Goal: Transaction & Acquisition: Purchase product/service

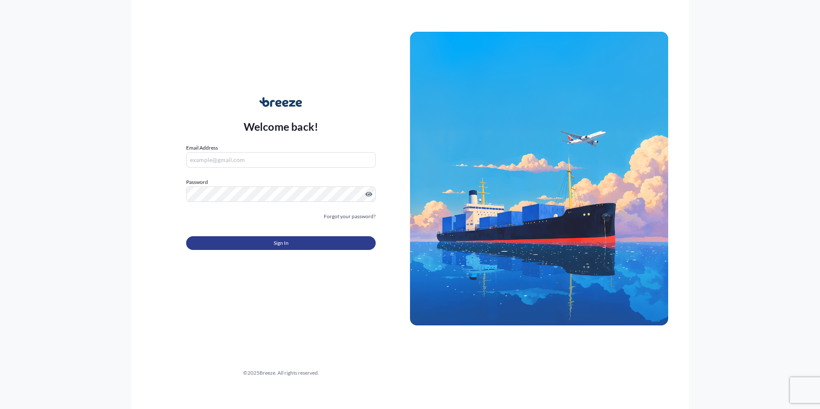
type input "[PERSON_NAME][EMAIL_ADDRESS][DOMAIN_NAME]"
click at [284, 244] on span "Sign In" at bounding box center [281, 243] width 15 height 9
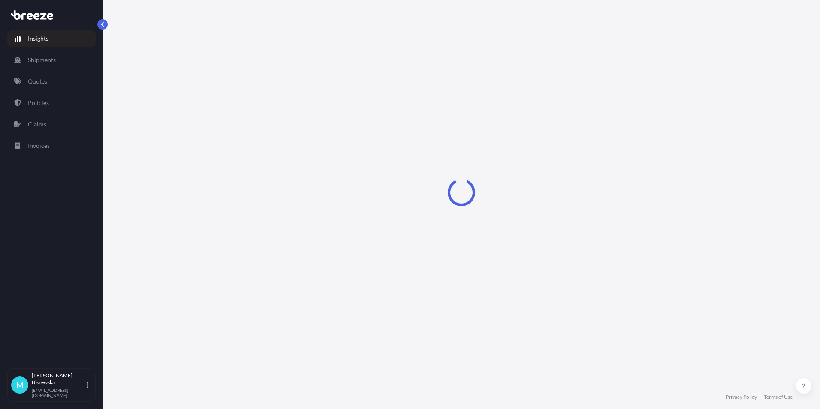
select select "2025"
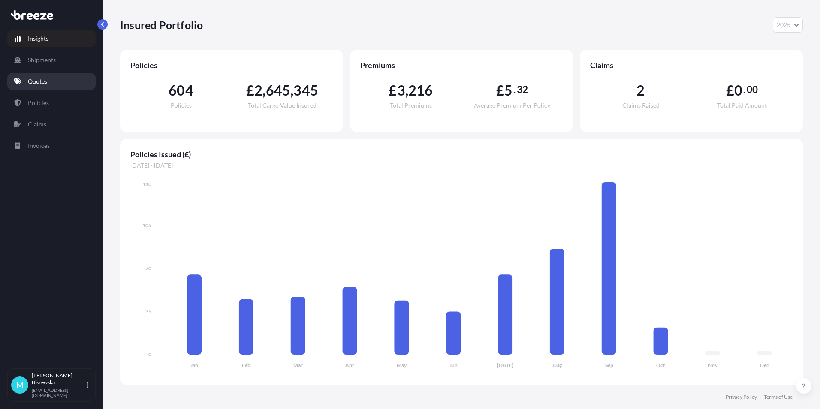
click at [45, 79] on p "Quotes" at bounding box center [37, 81] width 19 height 9
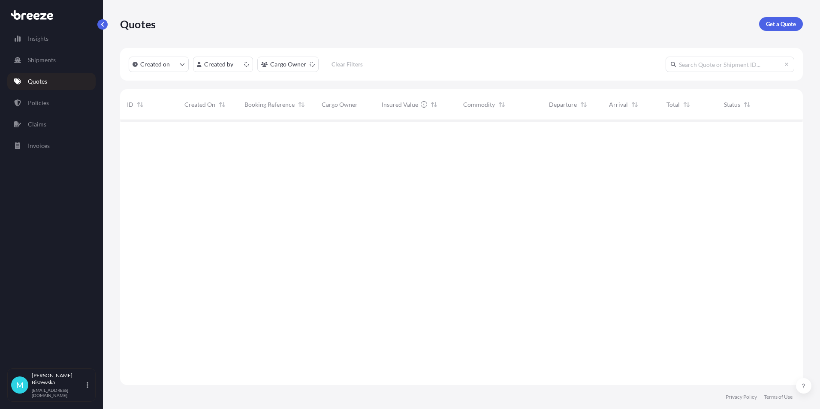
scroll to position [263, 676]
click at [778, 23] on p "Get a Quote" at bounding box center [781, 24] width 30 height 9
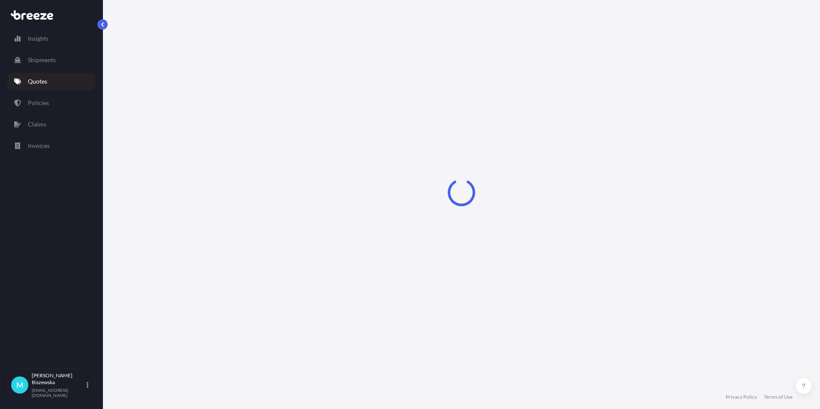
select select "Sea"
select select "1"
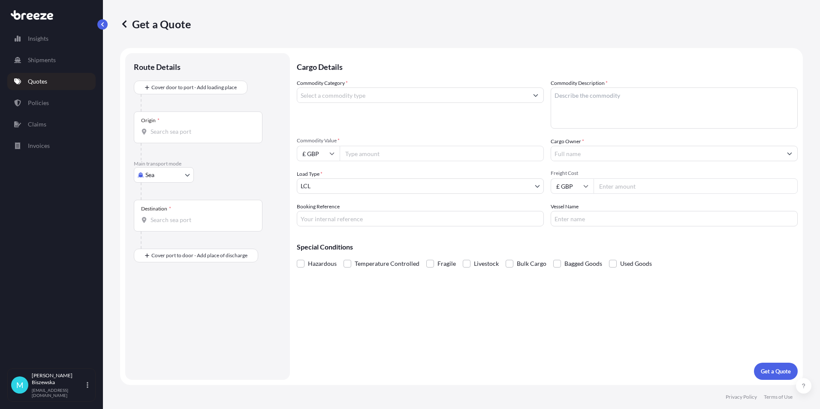
click at [176, 174] on body "Insights Shipments Quotes Policies Claims Invoices M [PERSON_NAME] [PERSON_NAME…" at bounding box center [410, 204] width 820 height 409
click at [170, 228] on div "Road" at bounding box center [163, 227] width 53 height 15
select select "Road"
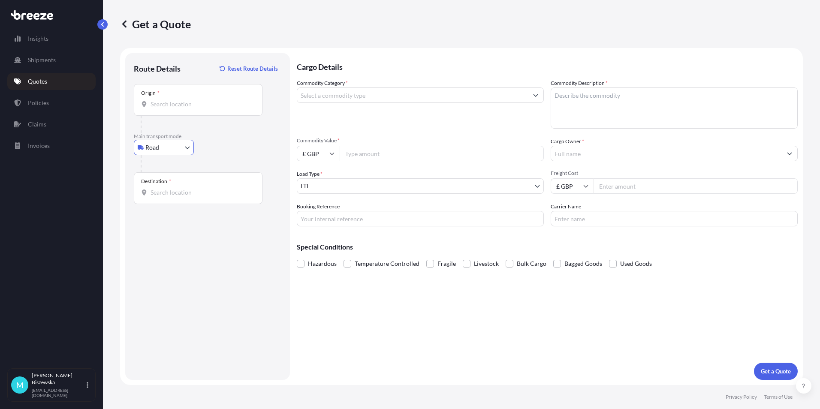
click at [237, 151] on div "Road Sea Air Road Rail" at bounding box center [208, 147] width 148 height 15
click at [173, 107] on input "Origin *" at bounding box center [201, 104] width 101 height 9
paste input "WV11 1TL"
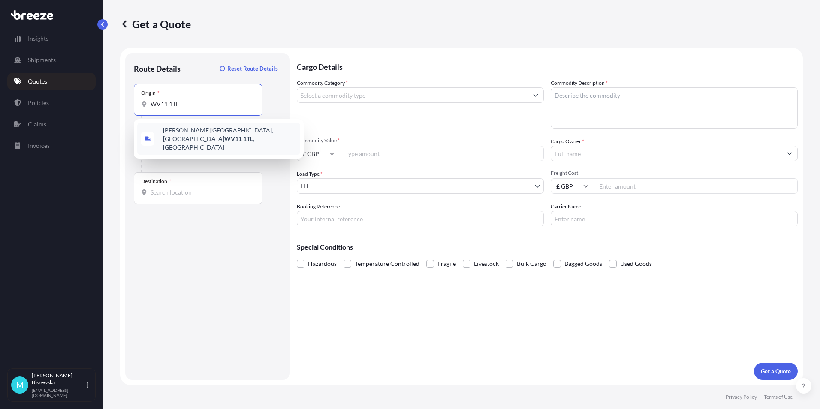
click at [218, 140] on div "[PERSON_NAME][STREET_ADDRESS]" at bounding box center [218, 139] width 163 height 33
type input "[PERSON_NAME][STREET_ADDRESS]"
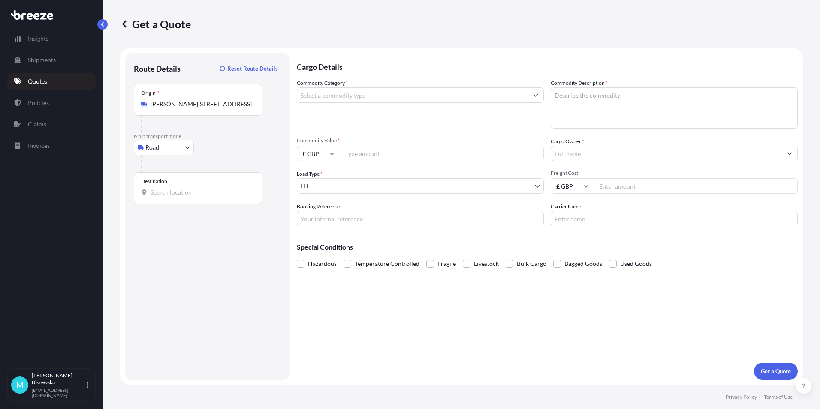
click at [232, 154] on div "Road Sea Air Road Rail" at bounding box center [208, 147] width 148 height 15
click at [165, 193] on input "Destination *" at bounding box center [201, 192] width 101 height 9
paste input "NW1 7AW"
type input "London NW1 7AW, [GEOGRAPHIC_DATA]"
click at [340, 299] on div "Cargo Details Commodity Category * Commodity Description * Commodity Value * £ …" at bounding box center [547, 216] width 501 height 327
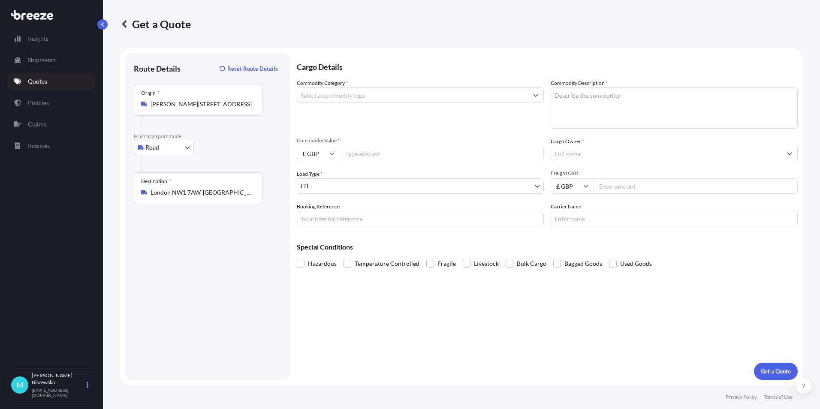
click at [332, 98] on input "Commodity Category *" at bounding box center [412, 95] width 231 height 15
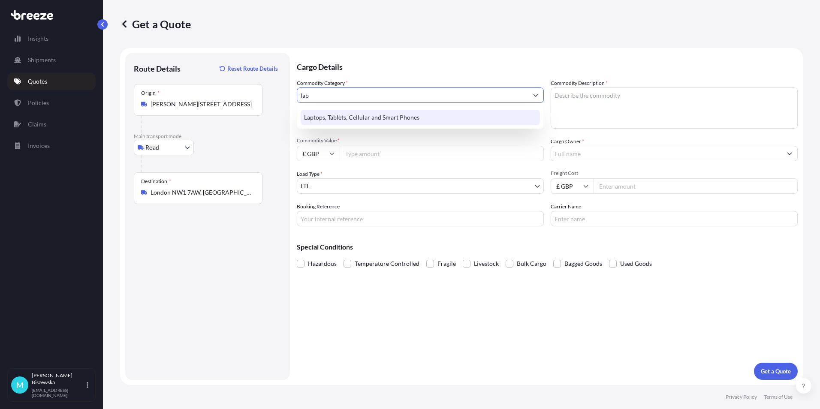
click at [335, 115] on div "Laptops, Tablets, Cellular and Smart Phones" at bounding box center [420, 117] width 239 height 15
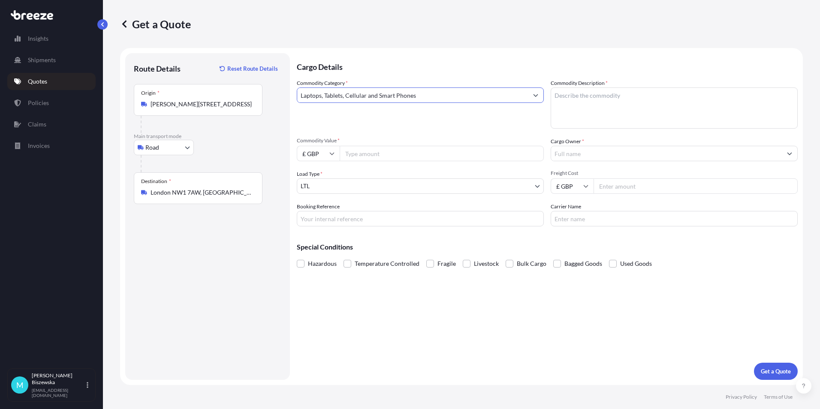
type input "Laptops, Tablets, Cellular and Smart Phones"
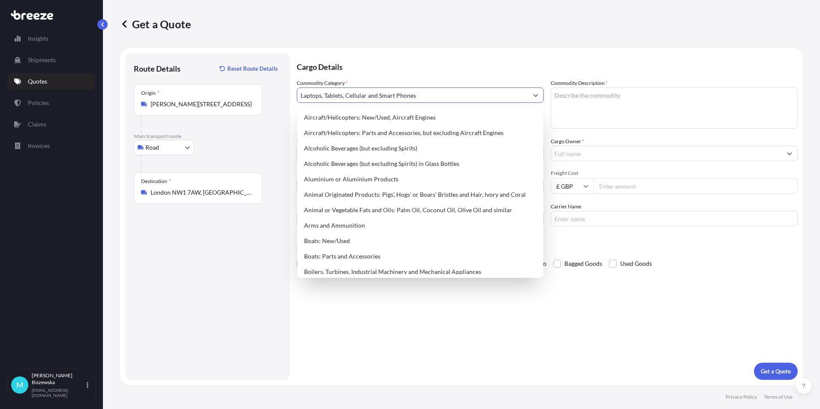
click at [402, 55] on p "Cargo Details" at bounding box center [547, 66] width 501 height 26
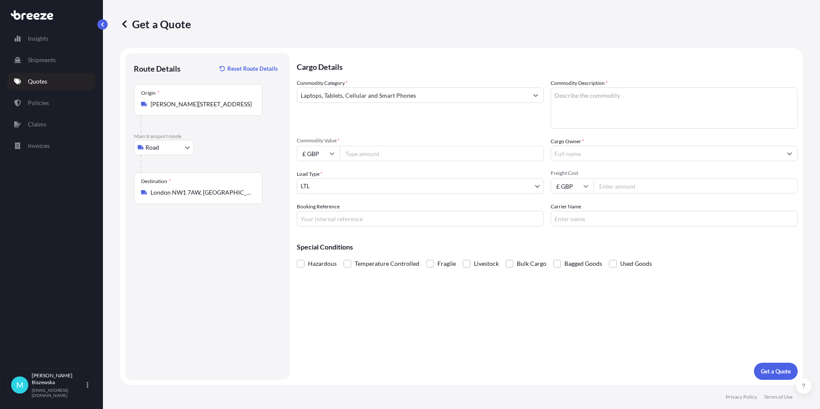
click at [408, 146] on input "Commodity Value *" at bounding box center [442, 153] width 204 height 15
type input "1200"
click at [403, 124] on div "Commodity Category * Laptops, Tablets, Cellular and Smart Phones" at bounding box center [420, 104] width 247 height 50
click at [328, 215] on input "Booking Reference" at bounding box center [420, 218] width 247 height 15
paste input "2222400"
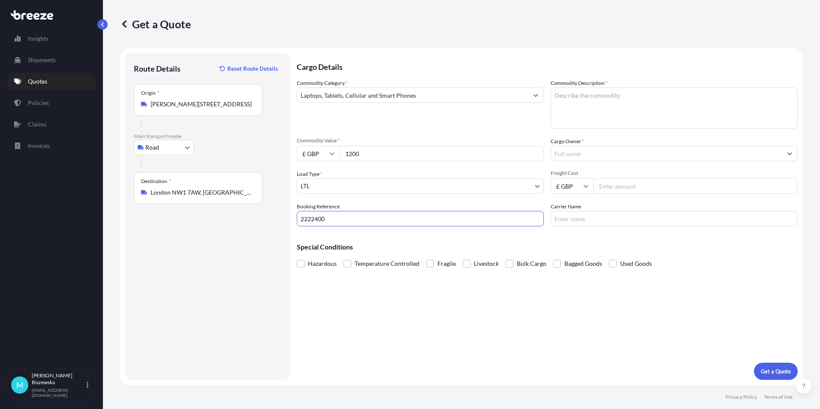
type input "2222400"
drag, startPoint x: 382, startPoint y: 316, endPoint x: 336, endPoint y: 175, distance: 148.8
click at [382, 317] on div "Cargo Details Commodity Category * Laptops, Tablets, Cellular and Smart Phones …" at bounding box center [547, 216] width 501 height 327
click at [580, 97] on textarea "Commodity Description *" at bounding box center [674, 108] width 247 height 41
paste textarea "1 x Laptop (L-1C33WB4)"
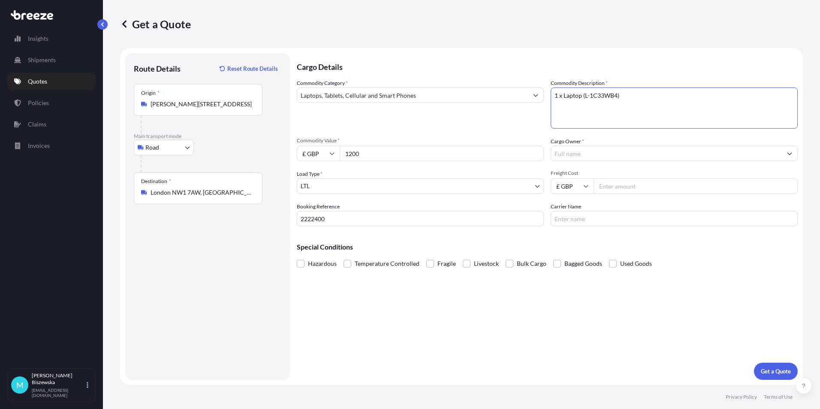
type textarea "1 x Laptop (L-1C33WB4)"
click at [530, 137] on span "Commodity Value *" at bounding box center [420, 140] width 247 height 7
click at [530, 146] on input "1200" at bounding box center [442, 153] width 204 height 15
click at [561, 151] on input "Cargo Owner *" at bounding box center [666, 153] width 231 height 15
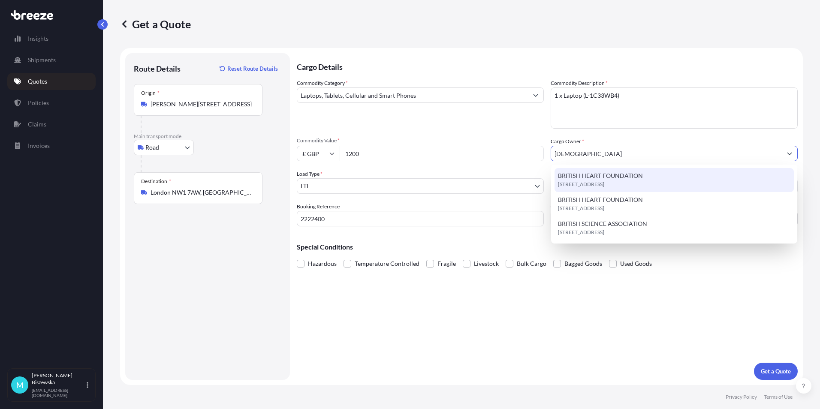
click at [577, 176] on span "BRITISH HEART FOUNDATION" at bounding box center [600, 176] width 85 height 9
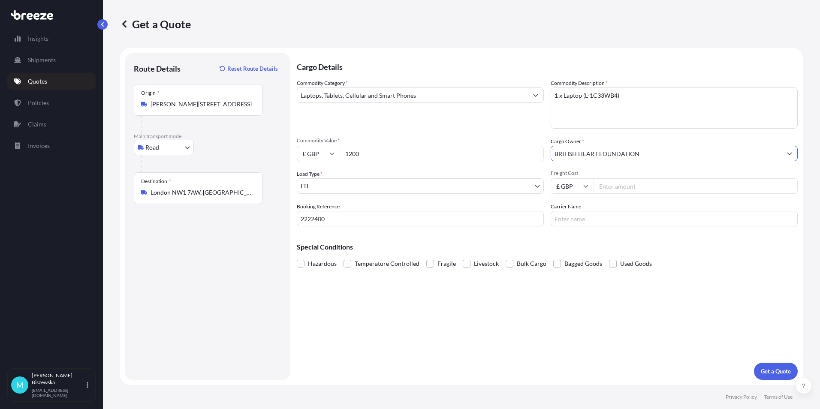
type input "BRITISH HEART FOUNDATION"
click at [514, 127] on div "Commodity Category * Laptops, Tablets, Cellular and Smart Phones" at bounding box center [420, 104] width 247 height 50
click at [630, 187] on input "Freight Cost" at bounding box center [696, 185] width 204 height 15
type input "30.80"
click at [624, 234] on div "Special Conditions Hazardous Temperature Controlled Fragile Livestock Bulk Carg…" at bounding box center [547, 251] width 501 height 37
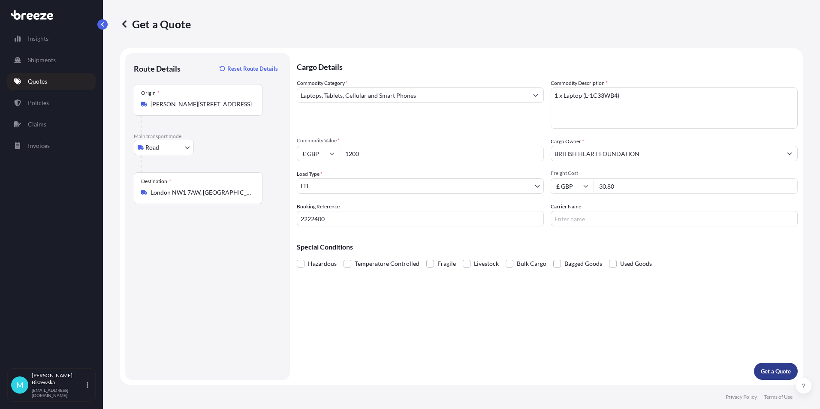
click at [769, 368] on p "Get a Quote" at bounding box center [776, 371] width 30 height 9
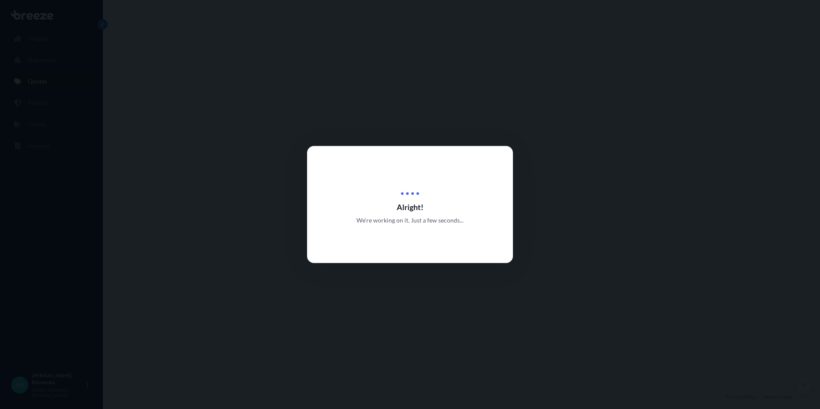
select select "Road"
select select "1"
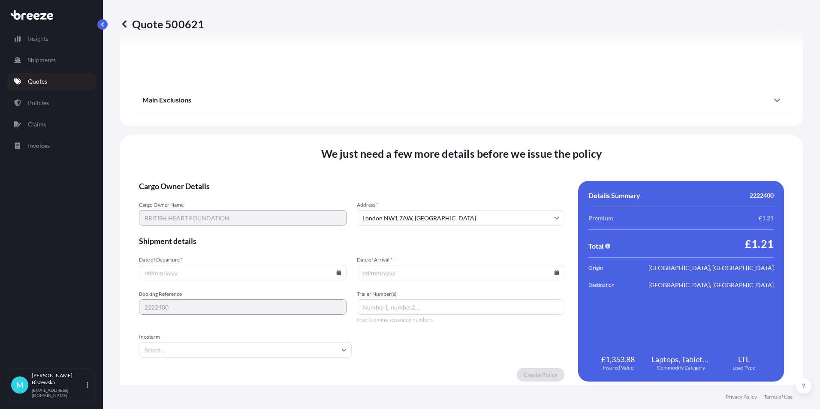
scroll to position [952, 0]
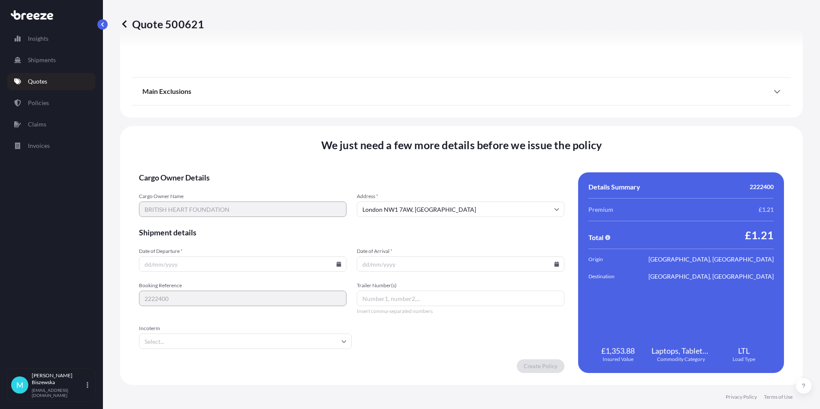
click at [337, 265] on icon at bounding box center [339, 264] width 5 height 5
click at [262, 152] on button "3" at bounding box center [262, 155] width 14 height 14
type input "[DATE]"
click at [554, 262] on icon at bounding box center [556, 264] width 5 height 5
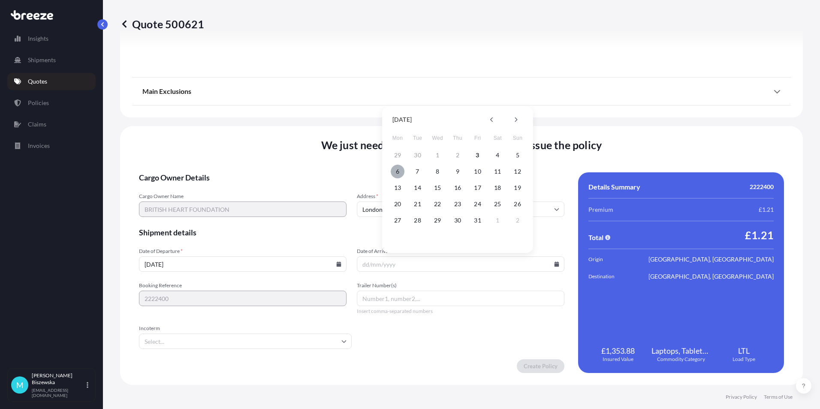
click at [397, 169] on button "6" at bounding box center [398, 172] width 14 height 14
type input "[DATE]"
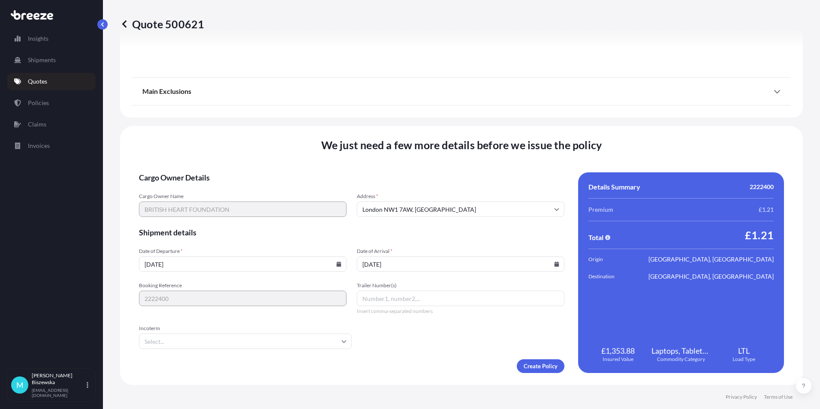
click at [425, 355] on form "Cargo Owner Details Cargo Owner Name BRITISH HEART FOUNDATION Address * [GEOGRA…" at bounding box center [352, 272] width 426 height 201
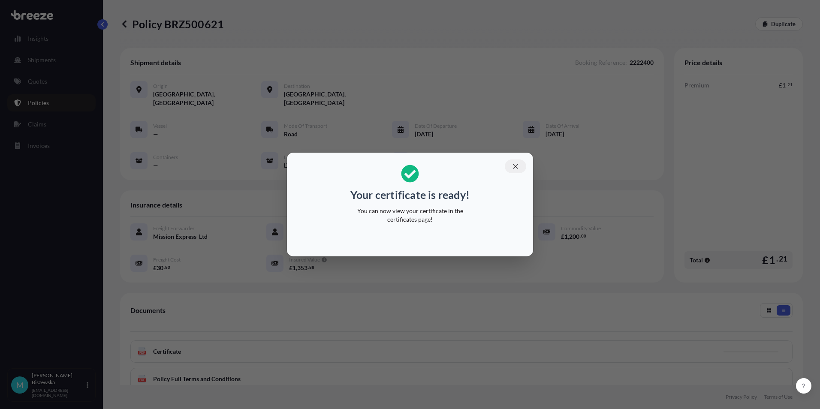
click at [516, 165] on icon "button" at bounding box center [516, 167] width 8 height 8
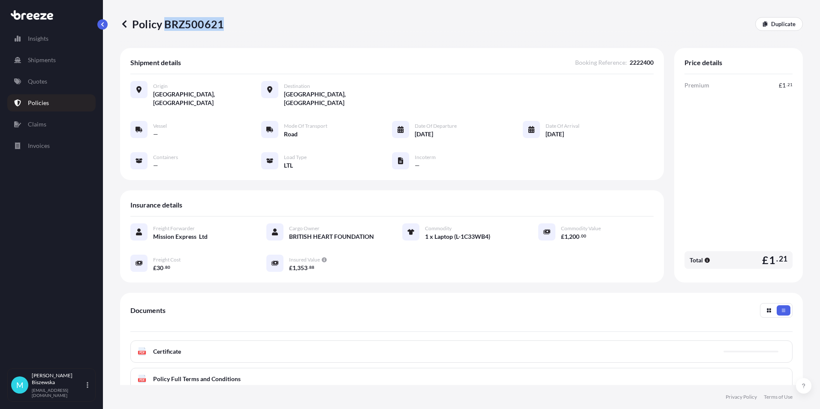
drag, startPoint x: 166, startPoint y: 21, endPoint x: 221, endPoint y: 22, distance: 54.9
click at [221, 22] on p "Policy BRZ500621" at bounding box center [172, 24] width 104 height 14
drag, startPoint x: 221, startPoint y: 22, endPoint x: 211, endPoint y: 22, distance: 9.9
copy p "BRZ500621"
click at [50, 80] on link "Quotes" at bounding box center [51, 81] width 88 height 17
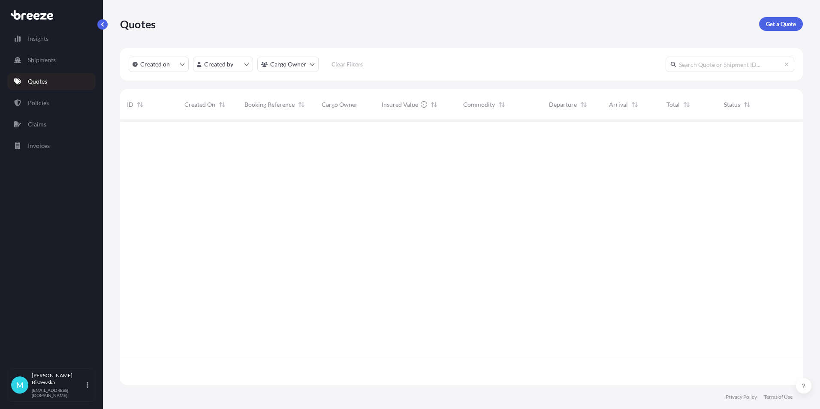
scroll to position [263, 676]
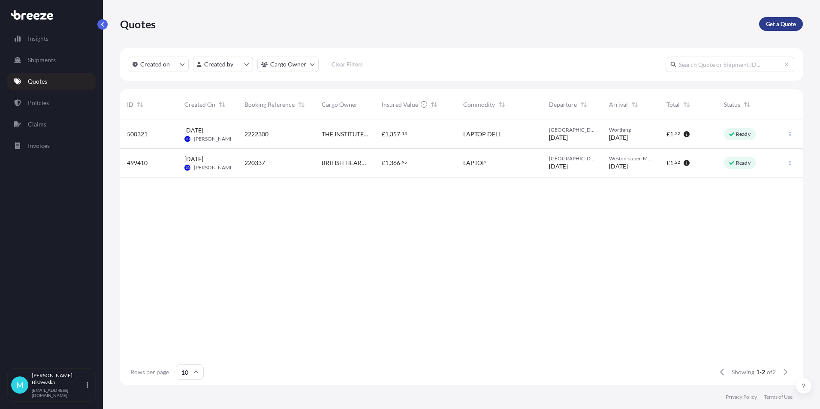
click at [772, 24] on p "Get a Quote" at bounding box center [781, 24] width 30 height 9
select select "Sea"
select select "1"
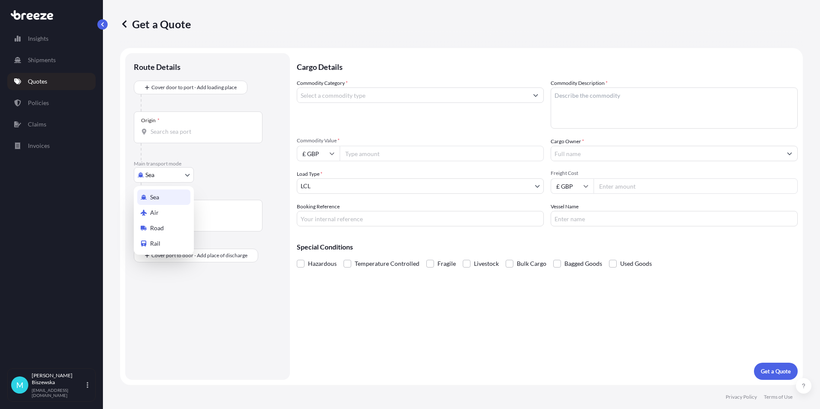
click at [169, 176] on body "Insights Shipments Quotes Policies Claims Invoices M [PERSON_NAME] [PERSON_NAME…" at bounding box center [410, 204] width 820 height 409
click at [175, 226] on div "Road" at bounding box center [163, 227] width 53 height 15
select select "Road"
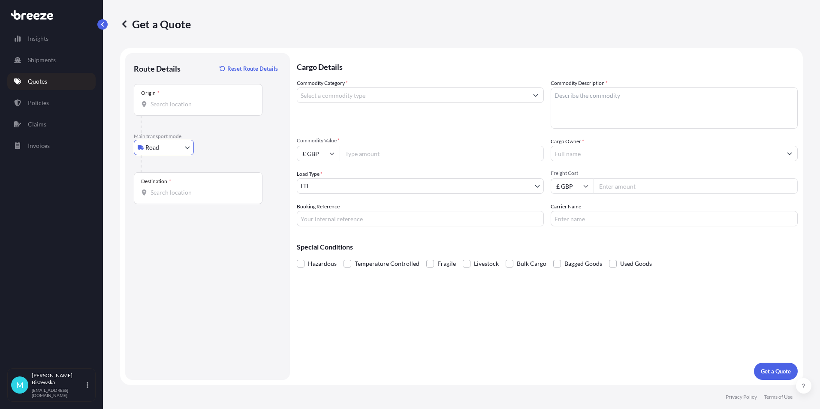
click at [222, 156] on div at bounding box center [211, 163] width 141 height 17
click at [161, 106] on input "Origin *" at bounding box center [201, 104] width 101 height 9
paste input "RG20 6QQ"
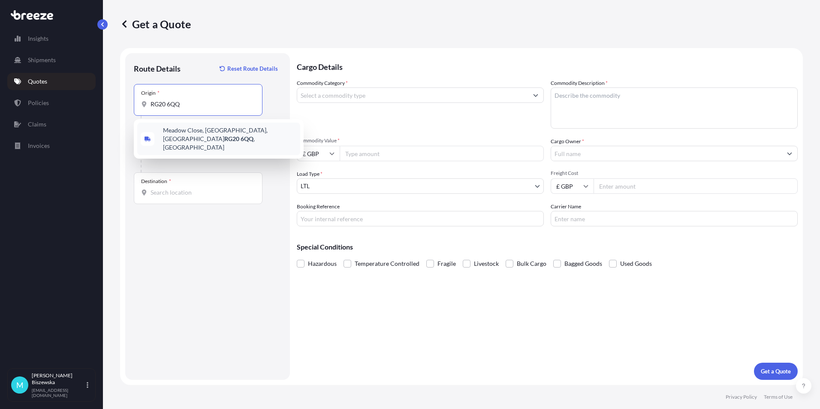
click at [212, 131] on span "[STREET_ADDRESS][PERSON_NAME]" at bounding box center [230, 139] width 134 height 26
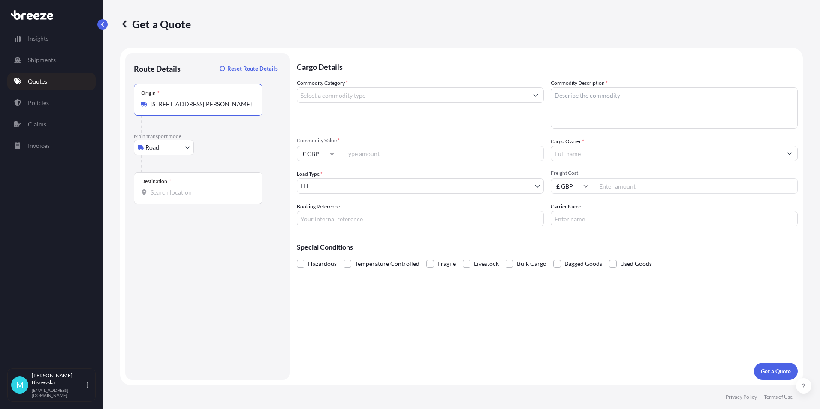
type input "[STREET_ADDRESS][PERSON_NAME]"
click at [228, 145] on div "Road Sea Air Road Rail" at bounding box center [208, 147] width 148 height 15
click at [157, 194] on input "Destination *" at bounding box center [201, 192] width 101 height 9
paste input "NW1 7AW"
click at [203, 226] on div "London NW1 7AW , [GEOGRAPHIC_DATA]" at bounding box center [218, 223] width 163 height 24
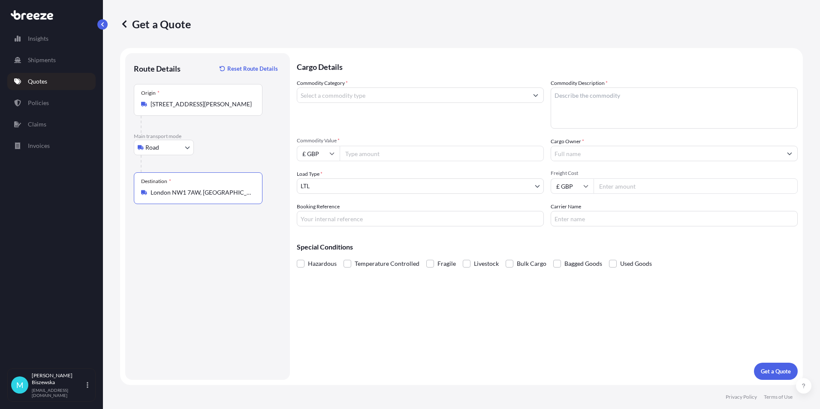
type input "London NW1 7AW, [GEOGRAPHIC_DATA]"
click at [326, 99] on input "Commodity Category *" at bounding box center [412, 95] width 231 height 15
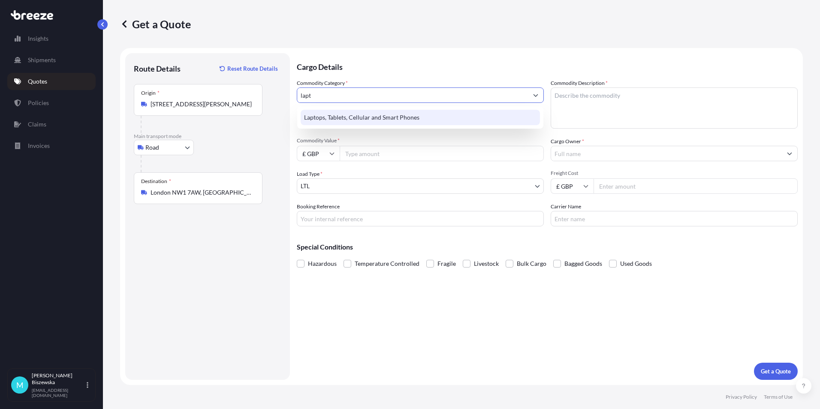
click at [390, 120] on div "Laptops, Tablets, Cellular and Smart Phones" at bounding box center [420, 117] width 239 height 15
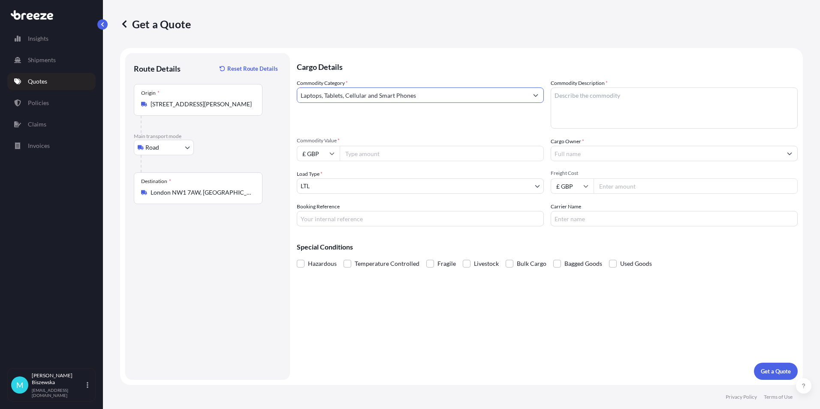
type input "Laptops, Tablets, Cellular and Smart Phones"
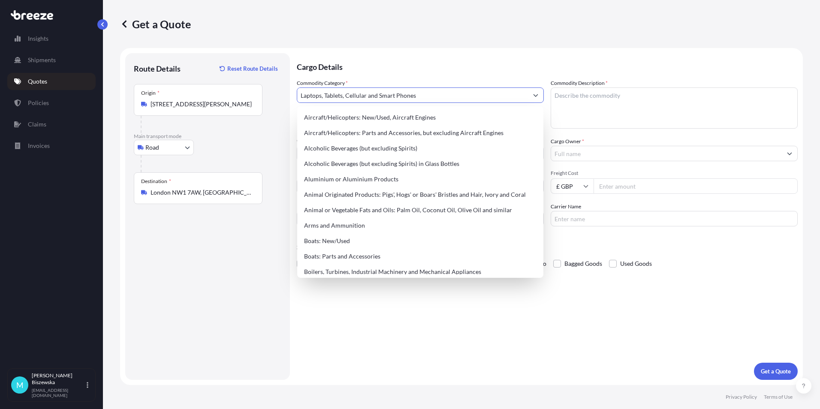
click at [390, 72] on p "Cargo Details" at bounding box center [547, 66] width 501 height 26
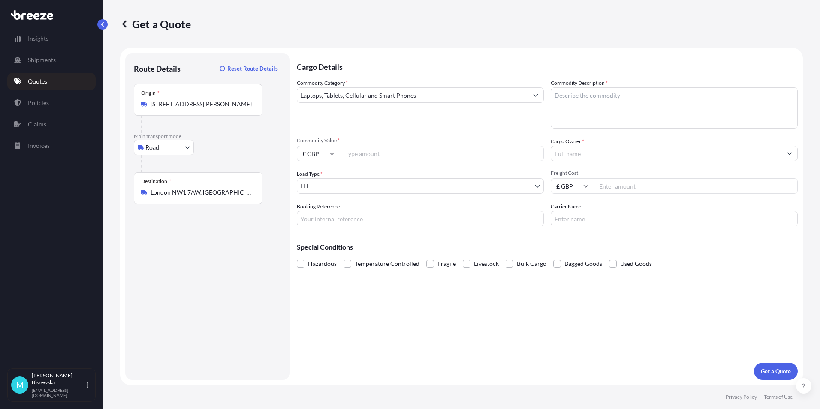
click at [391, 155] on input "Commodity Value *" at bounding box center [442, 153] width 204 height 15
type input "450"
click at [393, 129] on div "Commodity Category * Laptops, Tablets, Cellular and Smart Phones Commodity Desc…" at bounding box center [547, 153] width 501 height 148
click at [317, 217] on input "Booking Reference" at bounding box center [420, 218] width 247 height 15
paste input "2221113"
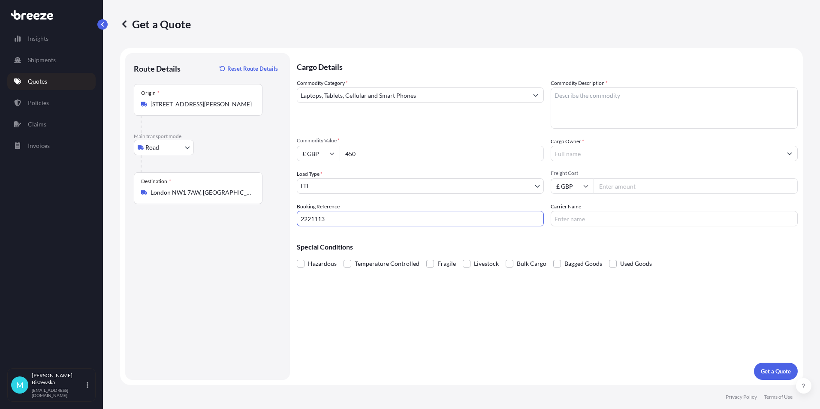
type input "2221113"
click at [362, 297] on div "Cargo Details Commodity Category * Laptops, Tablets, Cellular and Smart Phones …" at bounding box center [547, 216] width 501 height 327
click at [577, 103] on textarea "Commodity Description *" at bounding box center [674, 108] width 247 height 41
paste textarea "1 x Laptop 1 x Mobile"
type textarea "1 x Laptop 1 x Mobile"
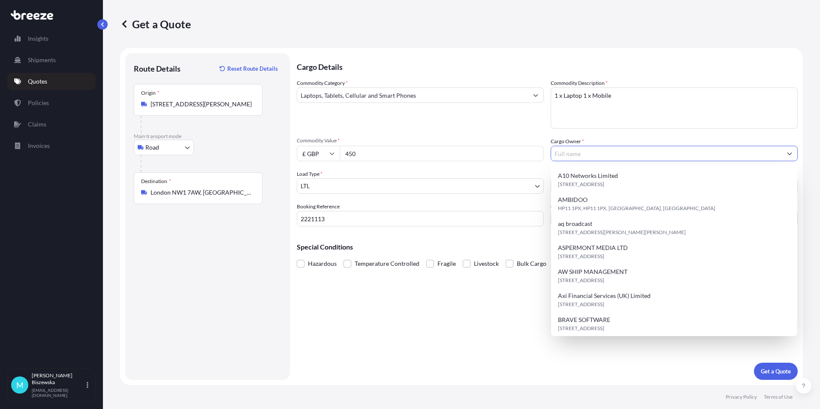
click at [573, 154] on input "Cargo Owner *" at bounding box center [666, 153] width 231 height 15
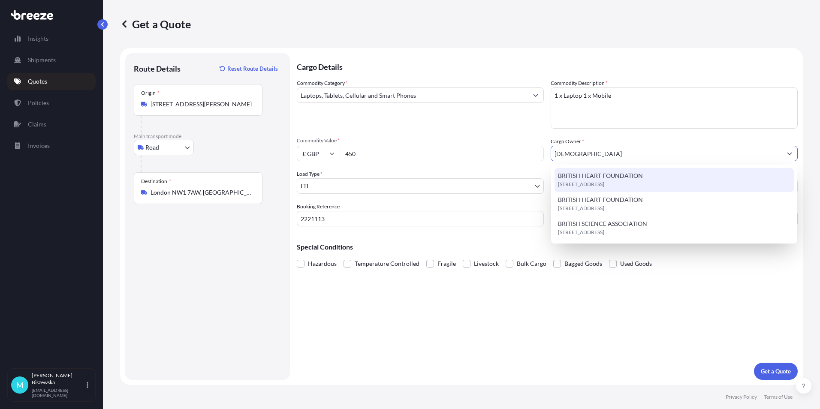
click at [590, 185] on span "[STREET_ADDRESS]" at bounding box center [581, 184] width 46 height 9
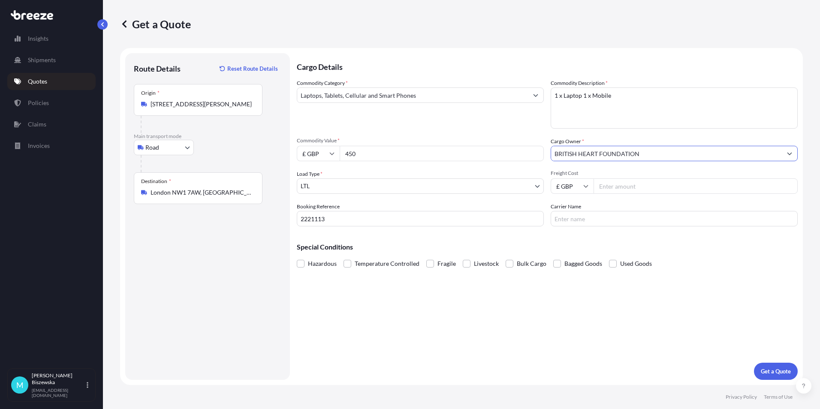
type input "BRITISH HEART FOUNDATION"
click at [604, 184] on input "Freight Cost" at bounding box center [696, 185] width 204 height 15
type input "30.80"
click at [594, 231] on div "Cargo Details Commodity Category * Laptops, Tablets, Cellular and Smart Phones …" at bounding box center [547, 216] width 501 height 327
click at [778, 374] on p "Get a Quote" at bounding box center [776, 371] width 30 height 9
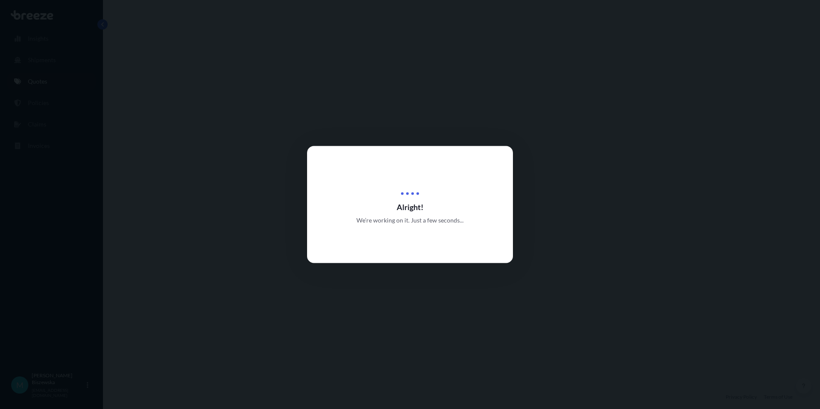
select select "Road"
select select "1"
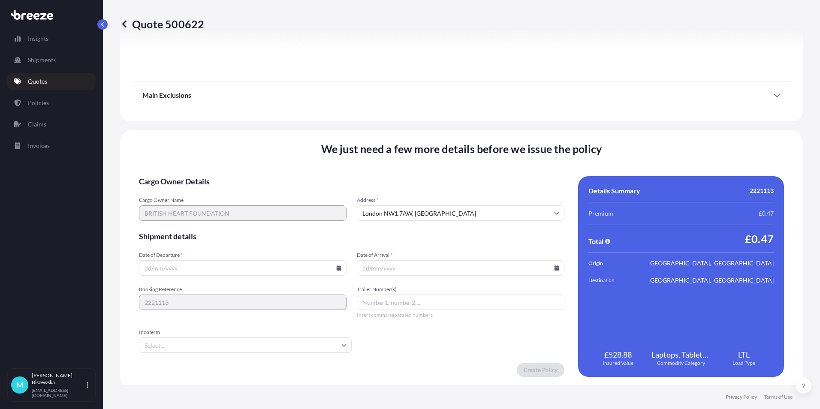
scroll to position [952, 0]
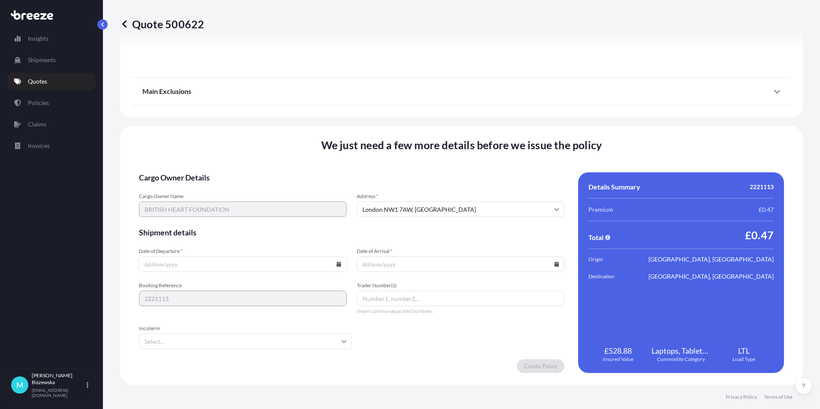
click at [336, 264] on icon at bounding box center [338, 264] width 5 height 5
click at [260, 154] on button "3" at bounding box center [262, 155] width 14 height 14
type input "[DATE]"
click at [555, 263] on icon at bounding box center [557, 264] width 5 height 5
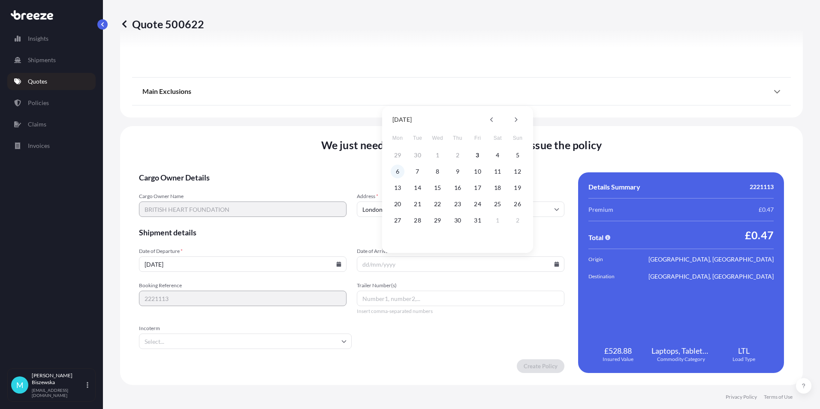
click at [396, 170] on button "6" at bounding box center [398, 172] width 14 height 14
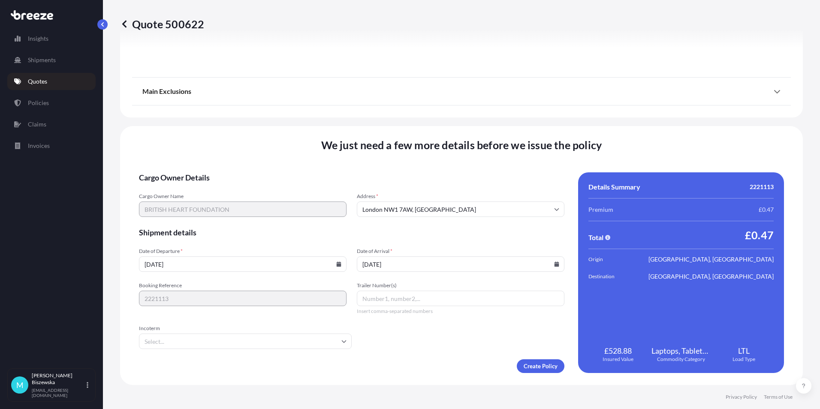
type input "[DATE]"
click at [417, 342] on form "Cargo Owner Details Cargo Owner Name BRITISH HEART FOUNDATION Address * [GEOGRA…" at bounding box center [352, 272] width 426 height 201
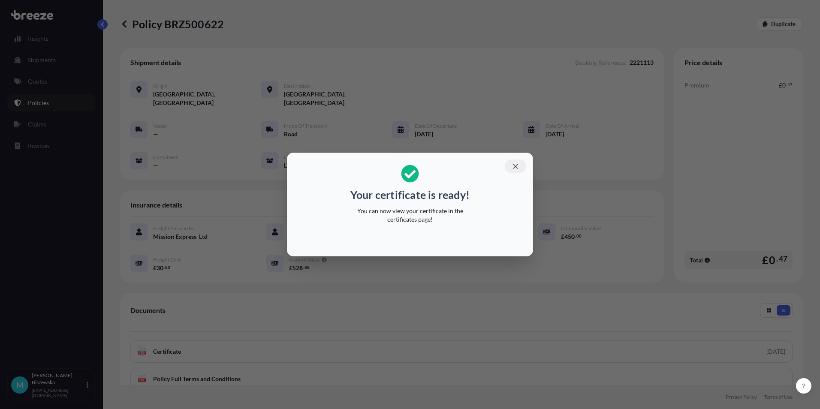
click at [516, 166] on icon "button" at bounding box center [516, 167] width 8 height 8
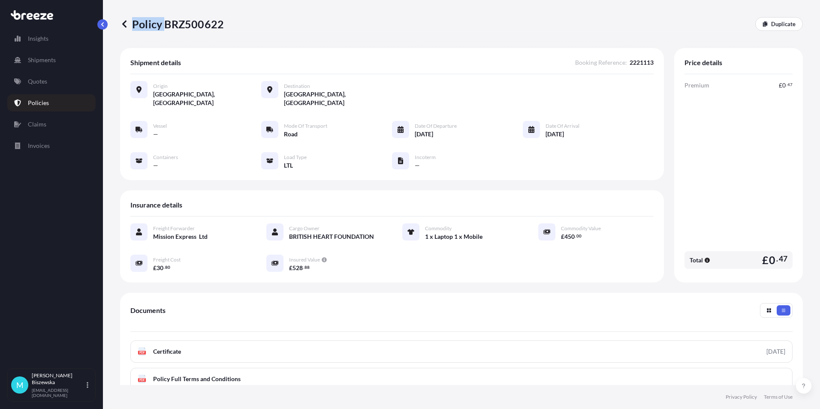
drag, startPoint x: 165, startPoint y: 25, endPoint x: 223, endPoint y: 25, distance: 57.9
click at [223, 25] on div "Policy BRZ500622 Duplicate" at bounding box center [461, 24] width 683 height 14
drag, startPoint x: 223, startPoint y: 25, endPoint x: 178, endPoint y: 34, distance: 46.4
click at [181, 35] on div "Policy BRZ500622 Duplicate" at bounding box center [461, 24] width 683 height 48
drag, startPoint x: 167, startPoint y: 25, endPoint x: 222, endPoint y: 24, distance: 54.9
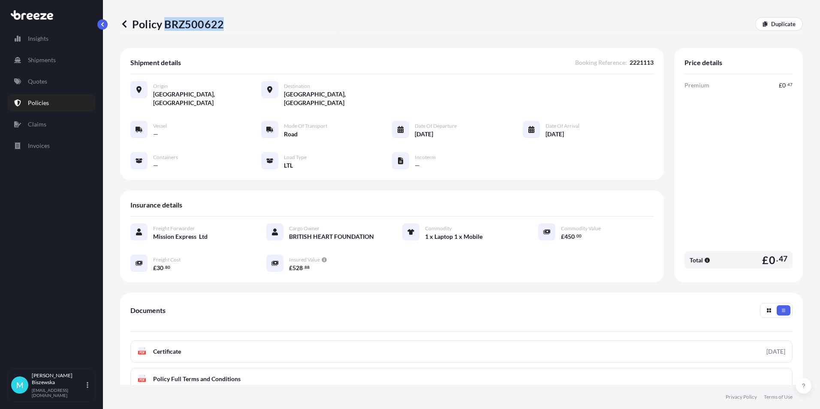
click at [222, 24] on p "Policy BRZ500622" at bounding box center [172, 24] width 104 height 14
drag, startPoint x: 222, startPoint y: 24, endPoint x: 214, endPoint y: 23, distance: 7.9
copy p "BRZ500622"
click at [49, 78] on link "Quotes" at bounding box center [51, 81] width 88 height 17
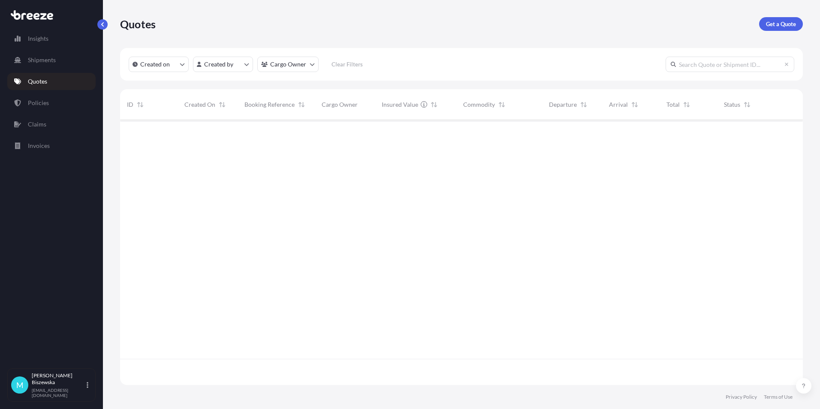
scroll to position [263, 676]
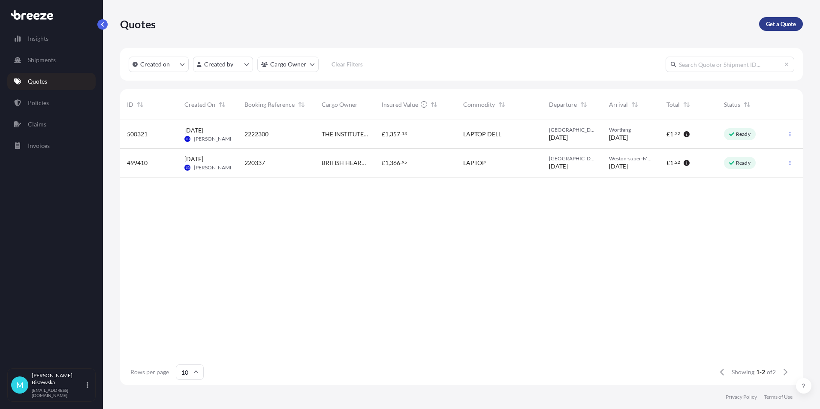
click at [783, 24] on p "Get a Quote" at bounding box center [781, 24] width 30 height 9
select select "Sea"
select select "1"
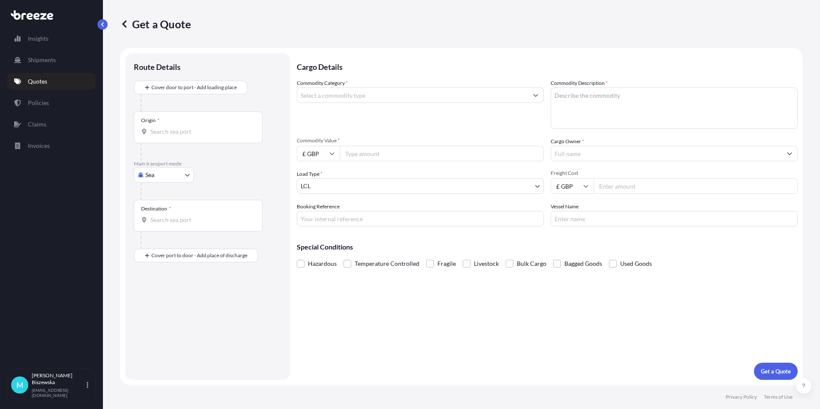
click at [156, 176] on body "Insights Shipments Quotes Policies Claims Invoices M [PERSON_NAME] [PERSON_NAME…" at bounding box center [410, 204] width 820 height 409
click at [161, 224] on div "Road" at bounding box center [163, 227] width 53 height 15
select select "Road"
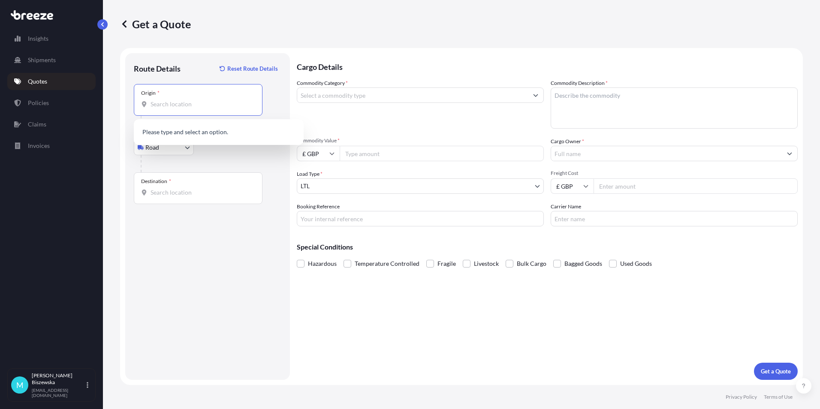
paste input "PL18 9BA"
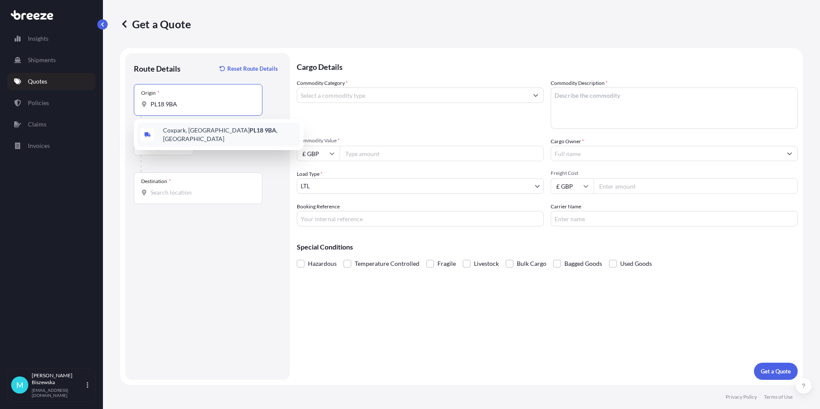
click at [217, 133] on span "[STREET_ADDRESS]" at bounding box center [230, 134] width 134 height 17
type input "[STREET_ADDRESS]"
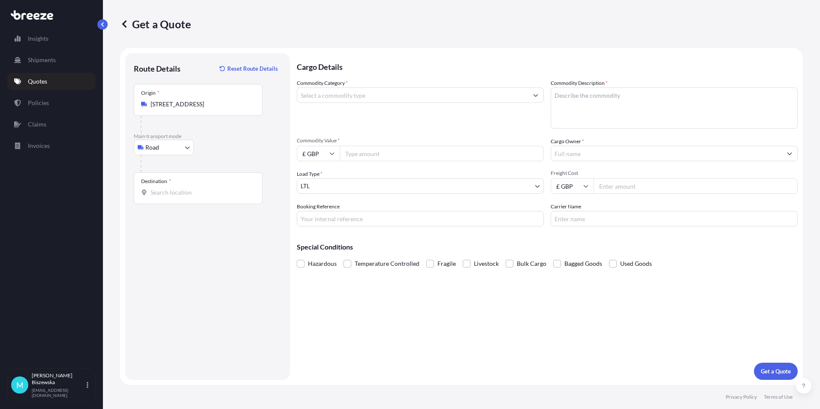
click at [229, 148] on div "Road Sea Air Road Rail" at bounding box center [208, 147] width 148 height 15
click at [170, 193] on input "Destination *" at bounding box center [201, 192] width 101 height 9
paste input "EC2R 7BP"
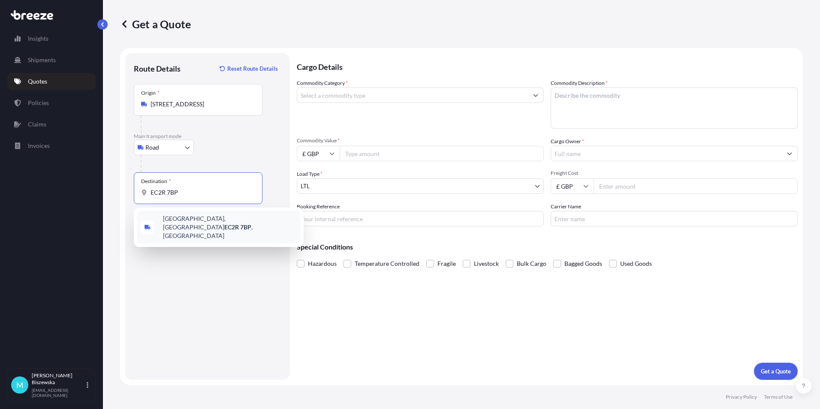
click at [214, 228] on div "[STREET_ADDRESS]" at bounding box center [218, 227] width 163 height 33
type input "[STREET_ADDRESS]"
click at [343, 308] on div "Cargo Details Commodity Category * Commodity Description * Commodity Value * £ …" at bounding box center [547, 216] width 501 height 327
click at [323, 99] on input "Commodity Category *" at bounding box center [412, 95] width 231 height 15
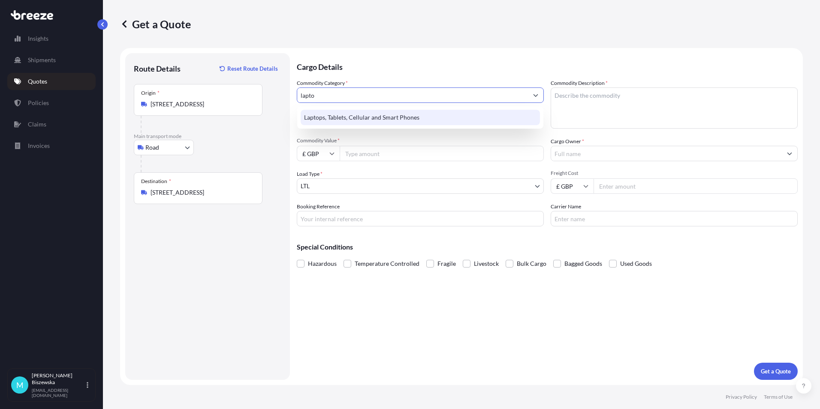
click at [328, 118] on div "Laptops, Tablets, Cellular and Smart Phones" at bounding box center [420, 117] width 239 height 15
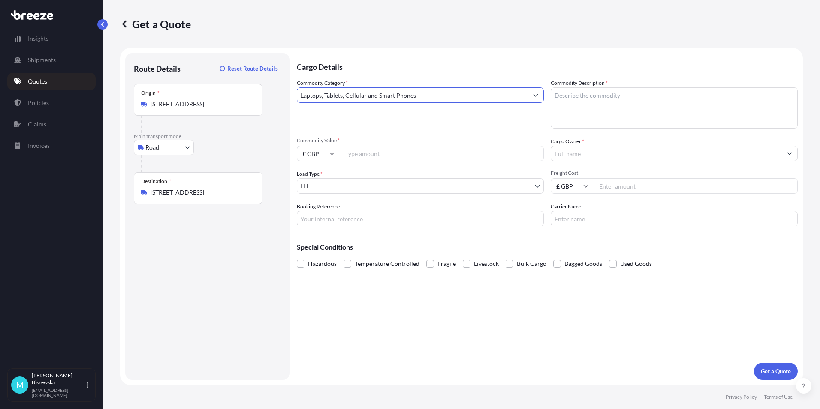
type input "Laptops, Tablets, Cellular and Smart Phones"
click at [367, 157] on input "Commodity Value *" at bounding box center [442, 153] width 204 height 15
type input "4200"
drag, startPoint x: 337, startPoint y: 319, endPoint x: 327, endPoint y: 242, distance: 77.4
click at [338, 319] on div "Cargo Details Commodity Category * Laptops, Tablets, Cellular and Smart Phones …" at bounding box center [547, 216] width 501 height 327
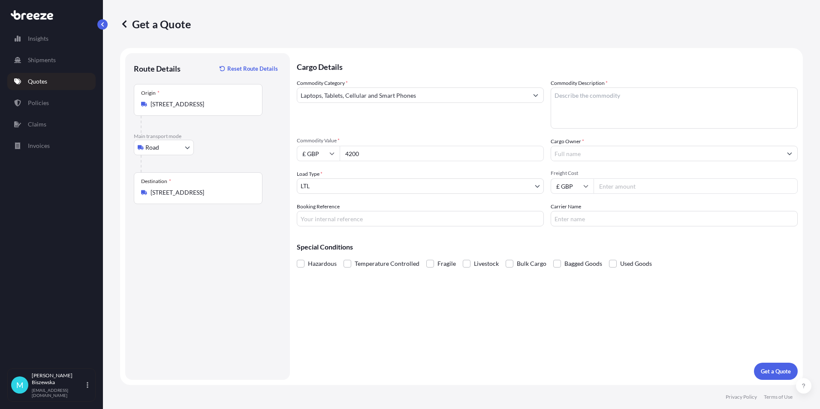
click at [320, 218] on input "Booking Reference" at bounding box center [420, 218] width 247 height 15
drag, startPoint x: 320, startPoint y: 218, endPoint x: 306, endPoint y: 279, distance: 62.6
click at [311, 300] on div "Cargo Details Commodity Category * Laptops, Tablets, Cellular and Smart Phones …" at bounding box center [547, 216] width 501 height 327
click at [322, 217] on input "Booking Reference" at bounding box center [420, 218] width 247 height 15
paste input "2222916"
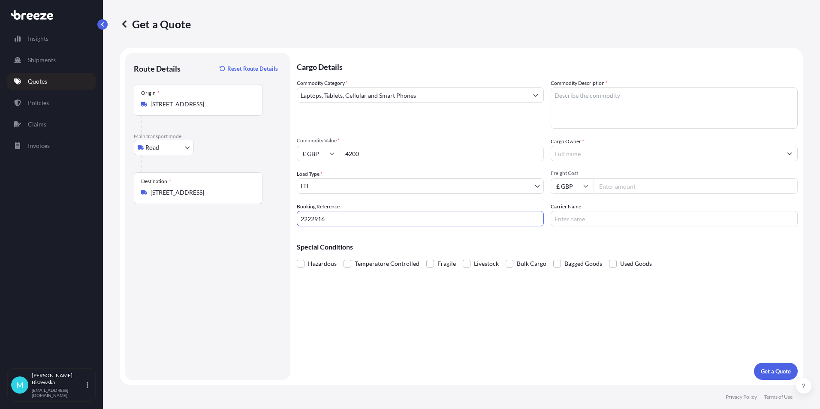
type input "2222916"
drag, startPoint x: 353, startPoint y: 298, endPoint x: 314, endPoint y: 201, distance: 104.1
click at [353, 298] on div "Cargo Details Commodity Category * Laptops, Tablets, Cellular and Smart Phones …" at bounding box center [547, 216] width 501 height 327
click at [574, 101] on textarea "Commodity Description *" at bounding box center [674, 108] width 247 height 41
paste textarea "LAPTOPS X 6"
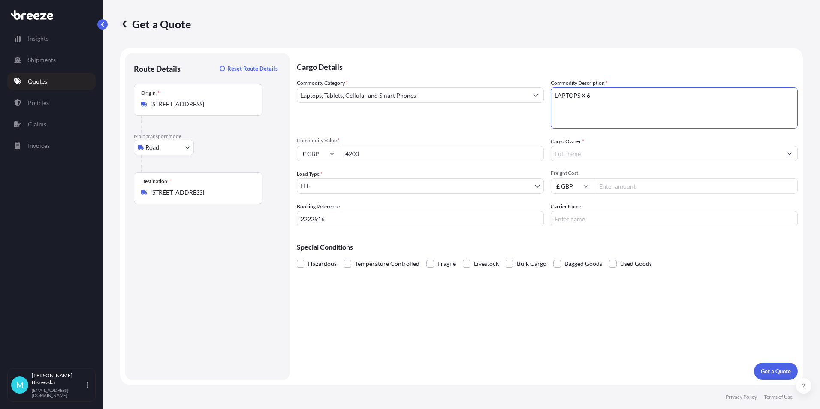
type textarea "LAPTOPS X 6"
click at [529, 133] on div "Commodity Category * Laptops, Tablets, Cellular and Smart Phones Commodity Desc…" at bounding box center [547, 153] width 501 height 148
click at [573, 149] on input "Cargo Owner *" at bounding box center [666, 153] width 231 height 15
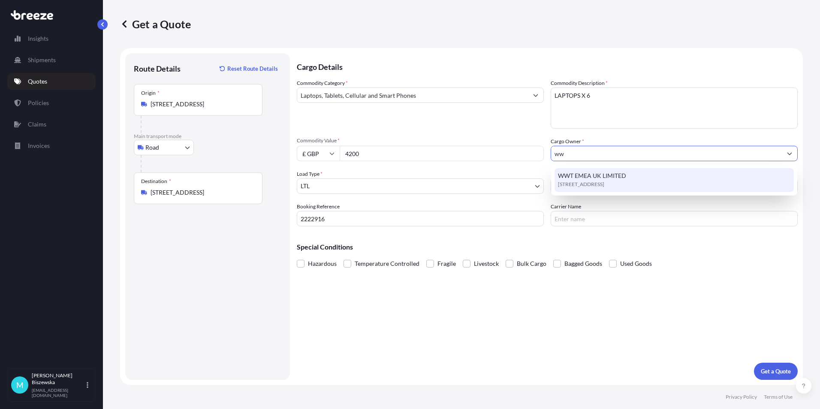
click at [578, 177] on span "WWT EMEA UK LIMITED" at bounding box center [592, 176] width 68 height 9
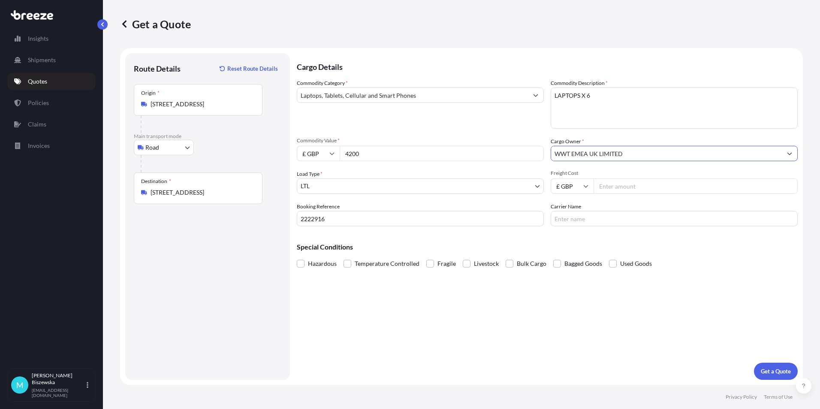
type input "WWT EMEA UK LIMITED"
click at [525, 130] on div "Commodity Category * Laptops, Tablets, Cellular and Smart Phones Commodity Desc…" at bounding box center [547, 153] width 501 height 148
click at [616, 185] on input "Freight Cost" at bounding box center [696, 185] width 204 height 15
type input "94.18"
click at [577, 238] on div "Special Conditions Hazardous Temperature Controlled Fragile Livestock Bulk Carg…" at bounding box center [547, 251] width 501 height 37
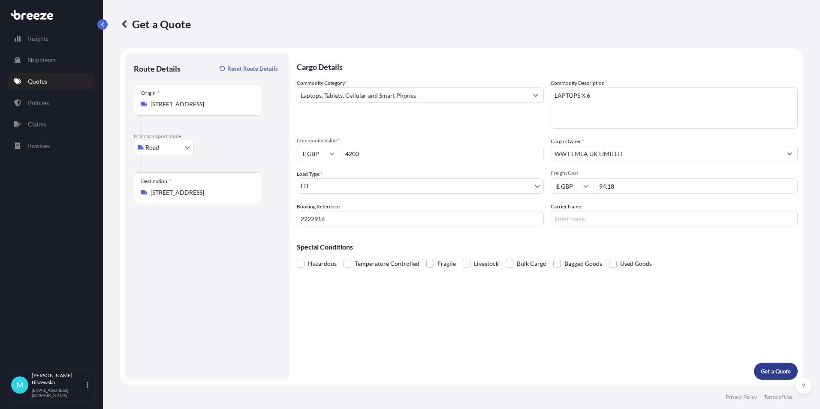
click at [771, 372] on p "Get a Quote" at bounding box center [776, 371] width 30 height 9
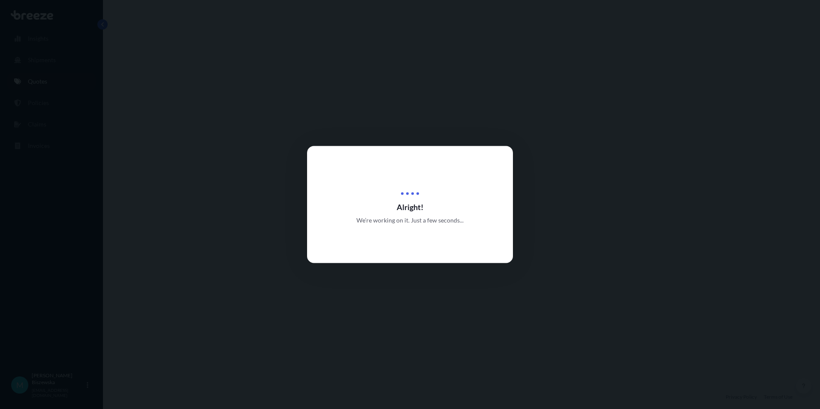
select select "Road"
select select "1"
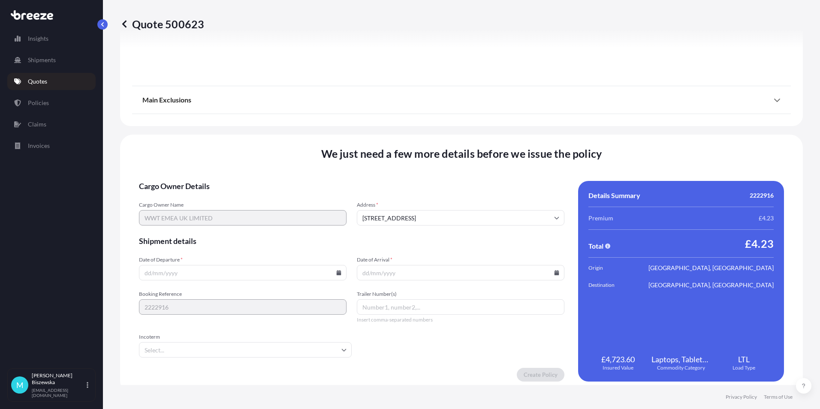
scroll to position [952, 0]
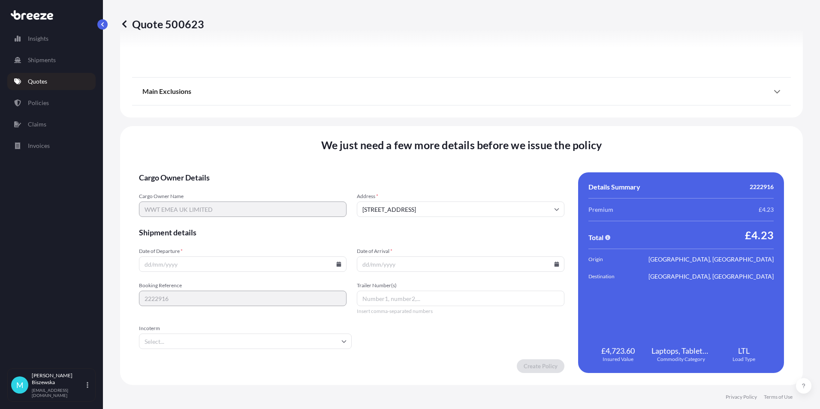
click at [337, 263] on icon at bounding box center [339, 264] width 5 height 5
click at [262, 155] on button "3" at bounding box center [262, 155] width 14 height 14
type input "[DATE]"
click at [555, 265] on icon at bounding box center [557, 264] width 5 height 5
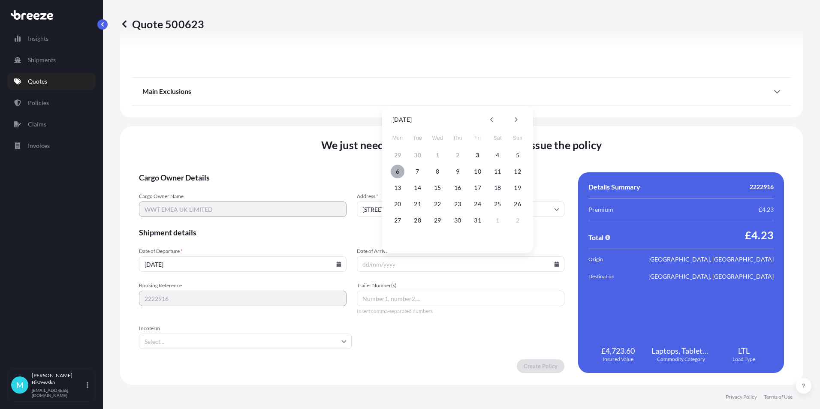
click at [398, 171] on button "6" at bounding box center [398, 172] width 14 height 14
type input "[DATE]"
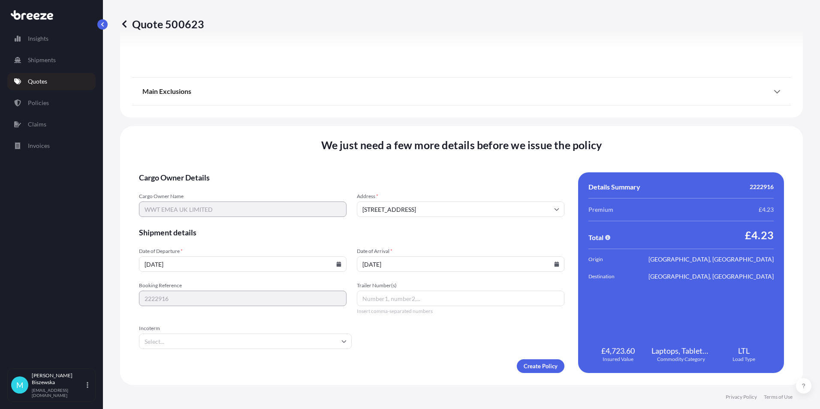
click at [409, 335] on form "Cargo Owner Details Cargo Owner Name WWT EMEA UK LIMITED Address * [GEOGRAPHIC_…" at bounding box center [352, 272] width 426 height 201
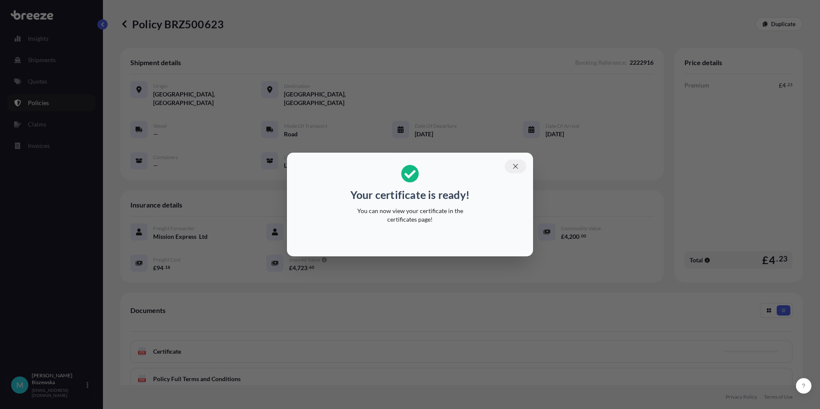
click at [516, 165] on icon "button" at bounding box center [516, 167] width 8 height 8
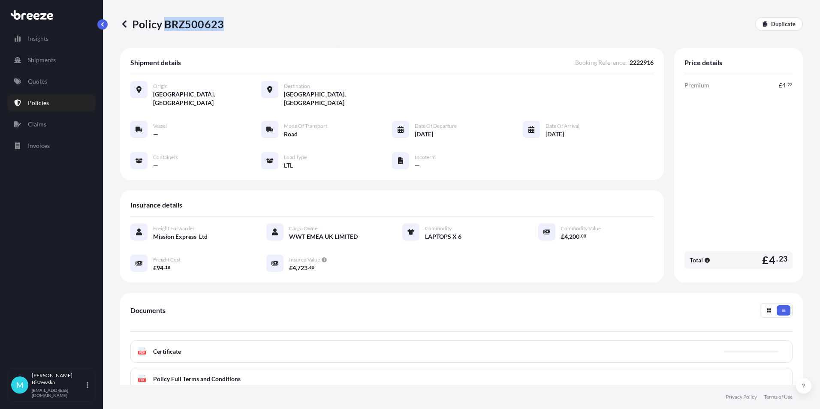
drag, startPoint x: 165, startPoint y: 25, endPoint x: 222, endPoint y: 25, distance: 57.5
click at [222, 25] on p "Policy BRZ500623" at bounding box center [172, 24] width 104 height 14
drag, startPoint x: 222, startPoint y: 25, endPoint x: 213, endPoint y: 24, distance: 9.5
copy p "BRZ500623"
